Goal: Navigation & Orientation: Find specific page/section

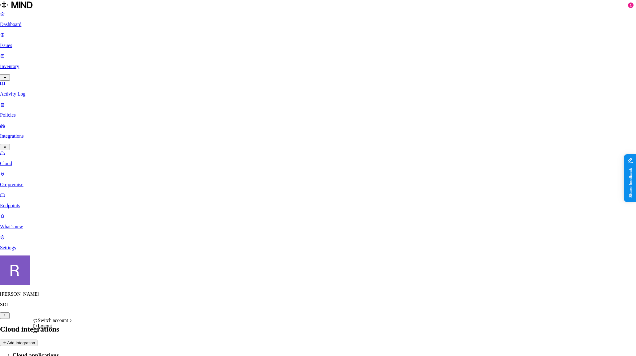
click at [62, 345] on html "Dashboard Issues Inventory Activity Log Policies Integrations Cloud On-premise …" at bounding box center [318, 274] width 636 height 549
click at [63, 329] on div "Logout" at bounding box center [53, 326] width 40 height 6
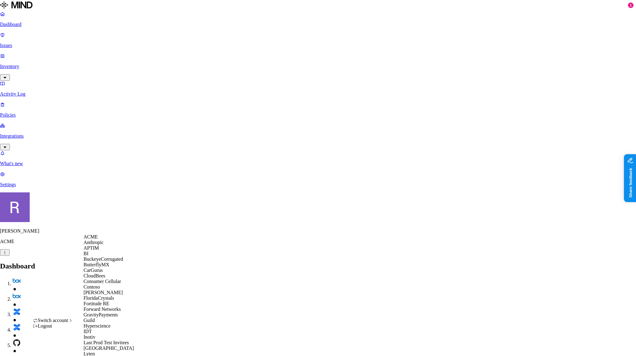
scroll to position [217, 0]
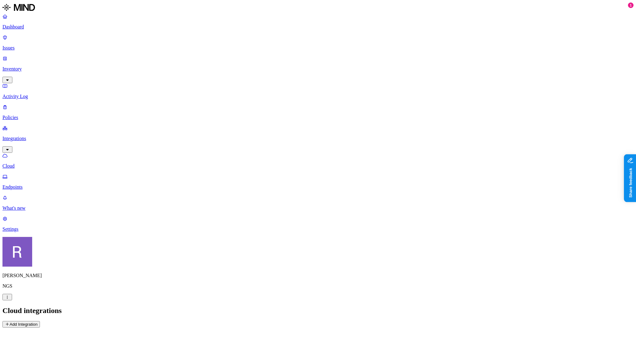
click at [33, 184] on p "Endpoints" at bounding box center [317, 187] width 631 height 6
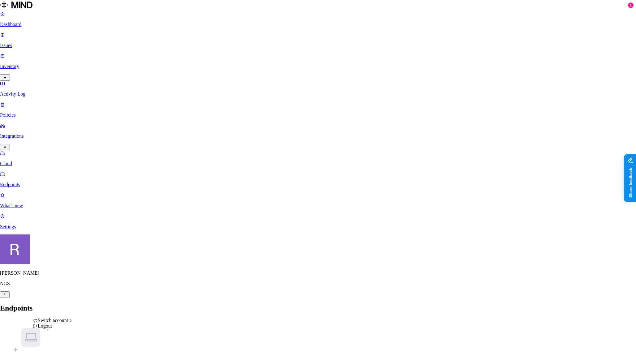
click at [56, 348] on html "Dashboard Issues Inventory Activity Log Policies Integrations Cloud Endpoints W…" at bounding box center [318, 201] width 636 height 402
click at [50, 304] on html "Dashboard Issues Inventory Activity Log Policies Integrations Cloud Endpoints W…" at bounding box center [318, 201] width 636 height 402
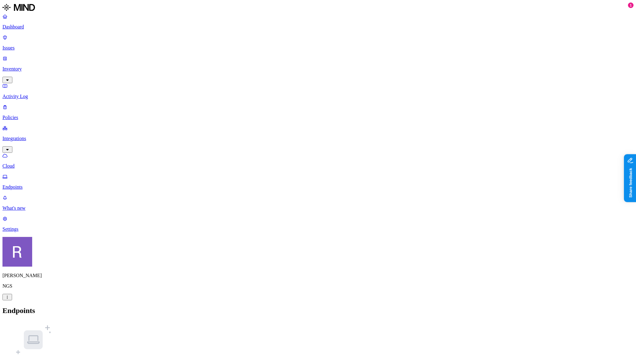
click at [18, 232] on p "Settings" at bounding box center [317, 230] width 631 height 6
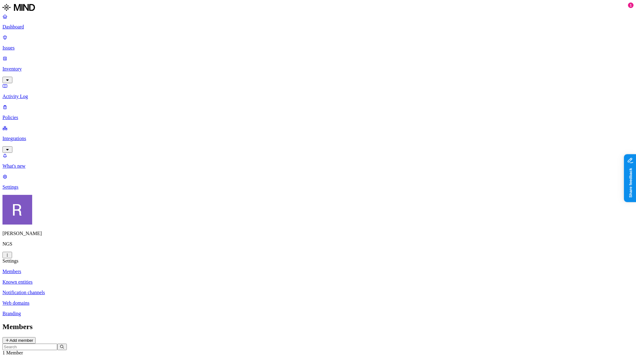
click at [54, 347] on html "Dashboard Issues Inventory Activity Log Policies Integrations What's new 1 Sett…" at bounding box center [318, 198] width 636 height 396
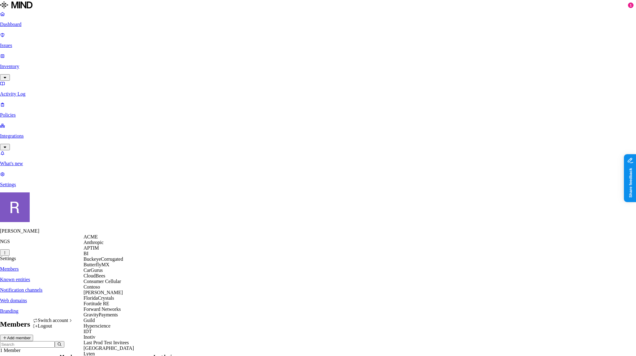
click at [96, 240] on span "ACME" at bounding box center [91, 236] width 14 height 5
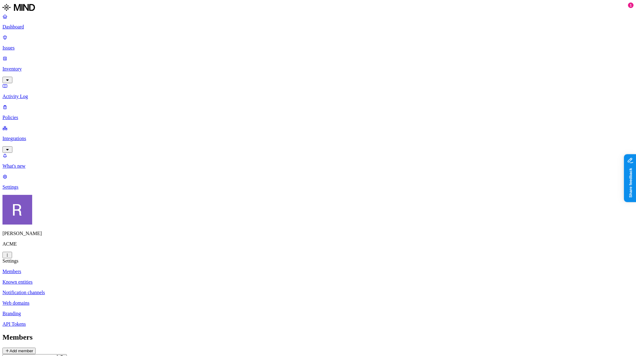
click at [27, 25] on p "Dashboard" at bounding box center [317, 27] width 631 height 6
